Goal: Task Accomplishment & Management: Manage account settings

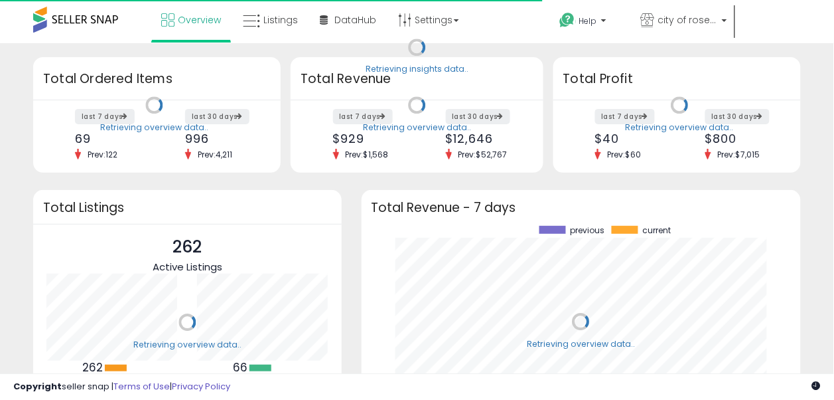
scroll to position [184, 413]
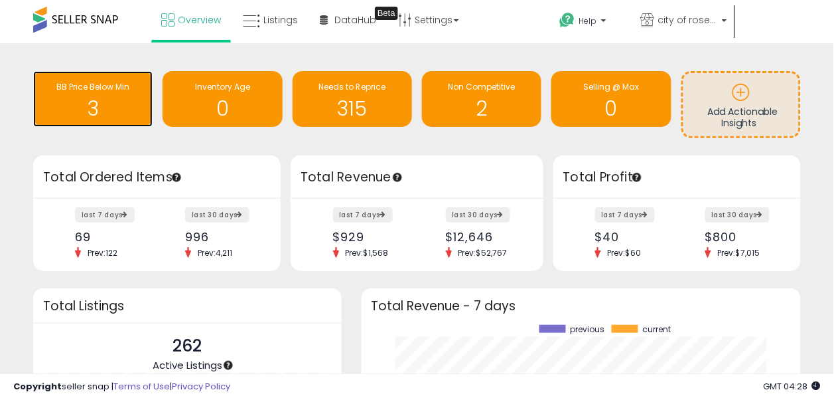
click at [96, 92] on span "BB Price Below Min" at bounding box center [92, 86] width 73 height 11
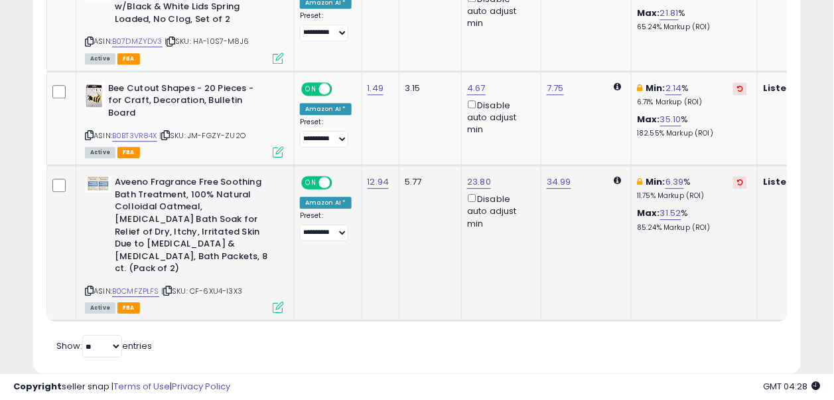
scroll to position [741, 0]
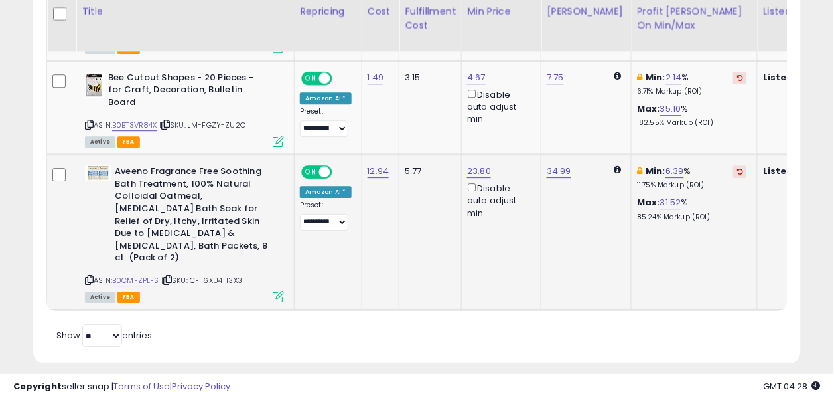
click at [332, 186] on div "Amazon AI *" at bounding box center [326, 192] width 52 height 12
click at [329, 214] on select "**********" at bounding box center [324, 222] width 48 height 17
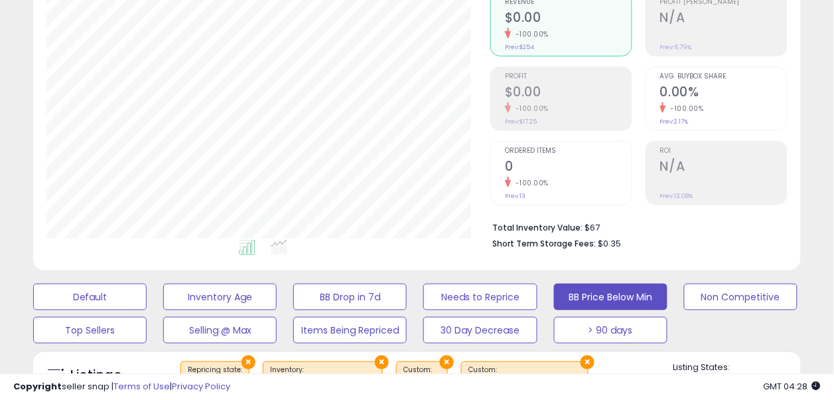
scroll to position [0, 0]
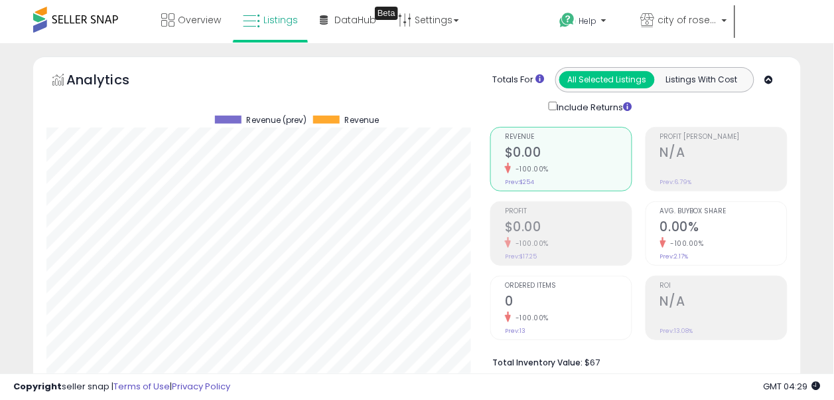
click at [563, 43] on icon at bounding box center [557, 50] width 14 height 14
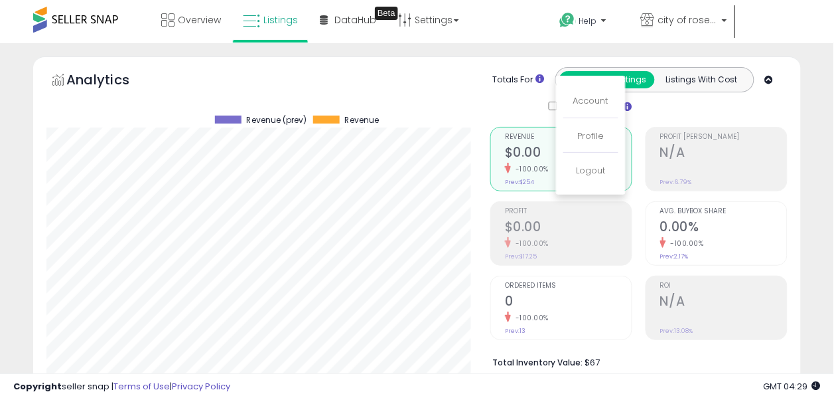
click at [619, 85] on li "Account" at bounding box center [590, 101] width 55 height 33
click at [609, 94] on link "Account" at bounding box center [590, 100] width 35 height 13
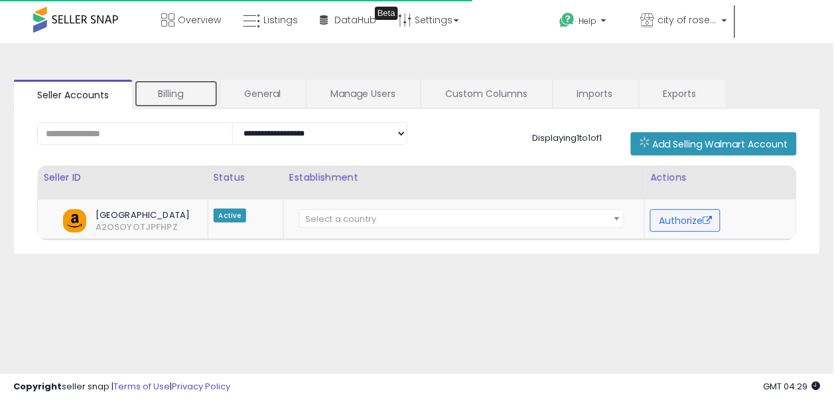
click at [175, 80] on link "Billing" at bounding box center [176, 94] width 84 height 28
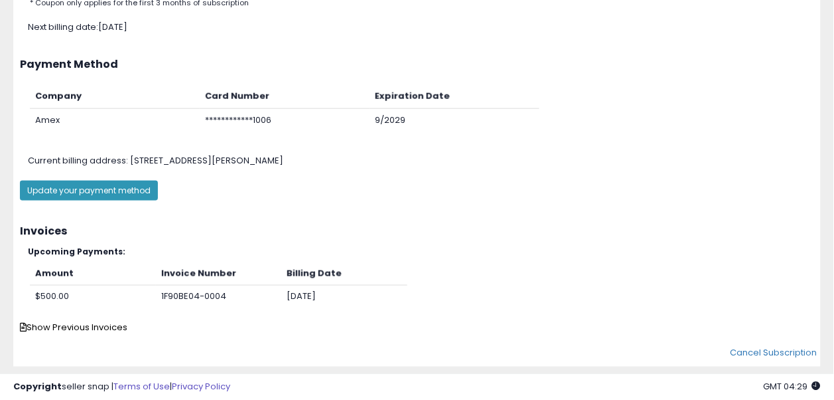
scroll to position [295, 0]
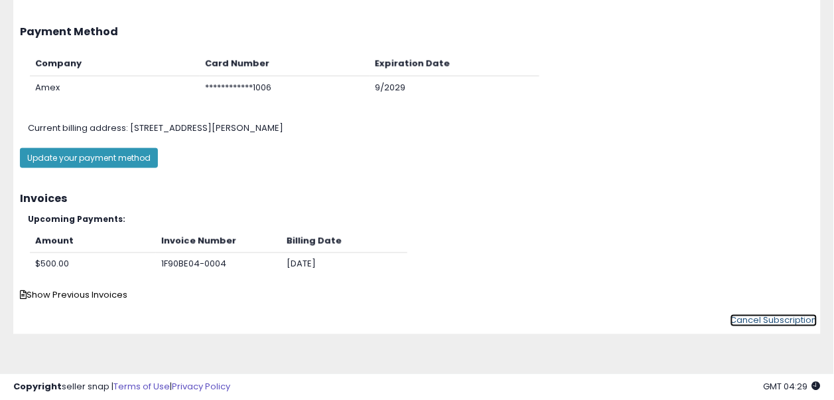
click at [760, 321] on link "Cancel Subscription" at bounding box center [774, 320] width 87 height 13
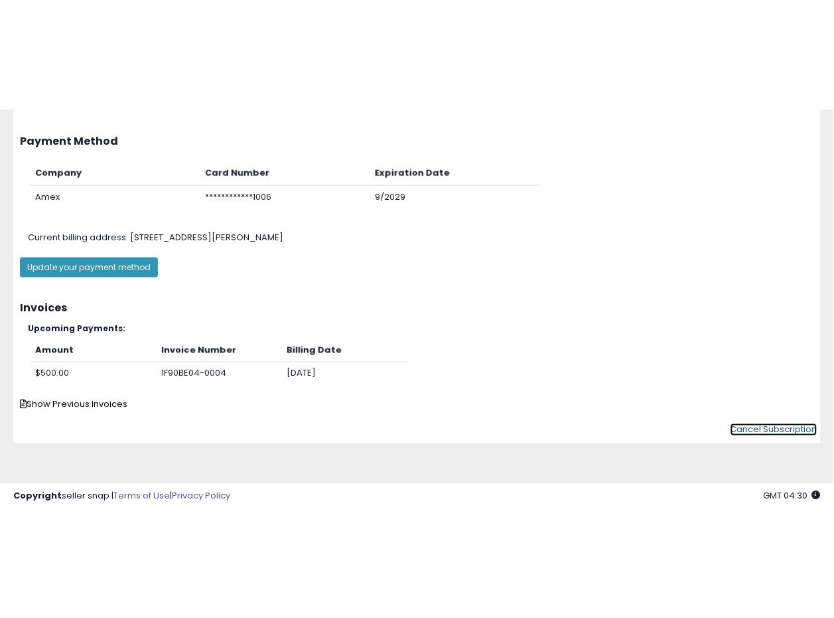
scroll to position [76, 0]
